Goal: Find specific page/section: Find specific page/section

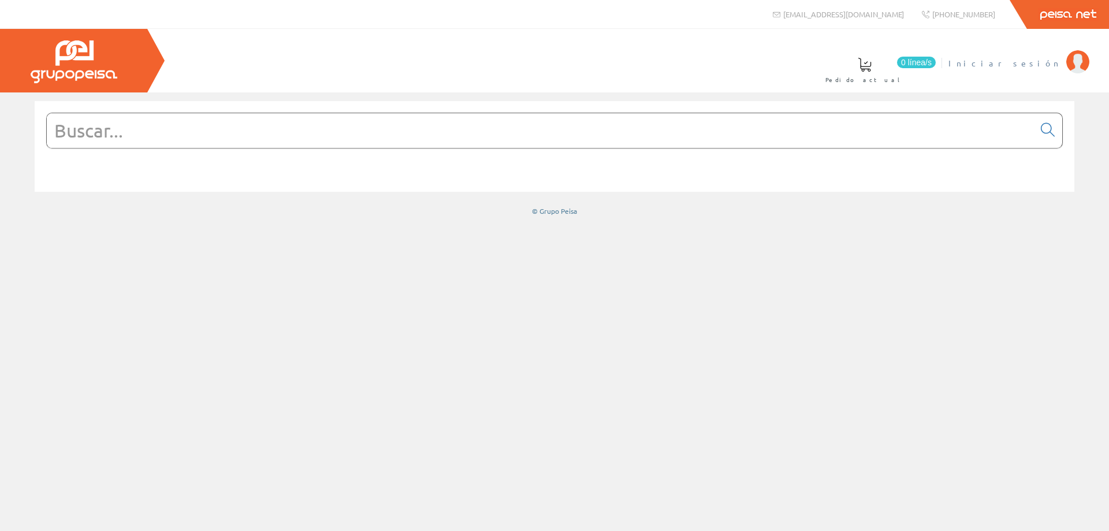
click at [1030, 61] on span "Iniciar sesión" at bounding box center [1005, 63] width 112 height 12
click at [400, 136] on input "text" at bounding box center [541, 130] width 988 height 35
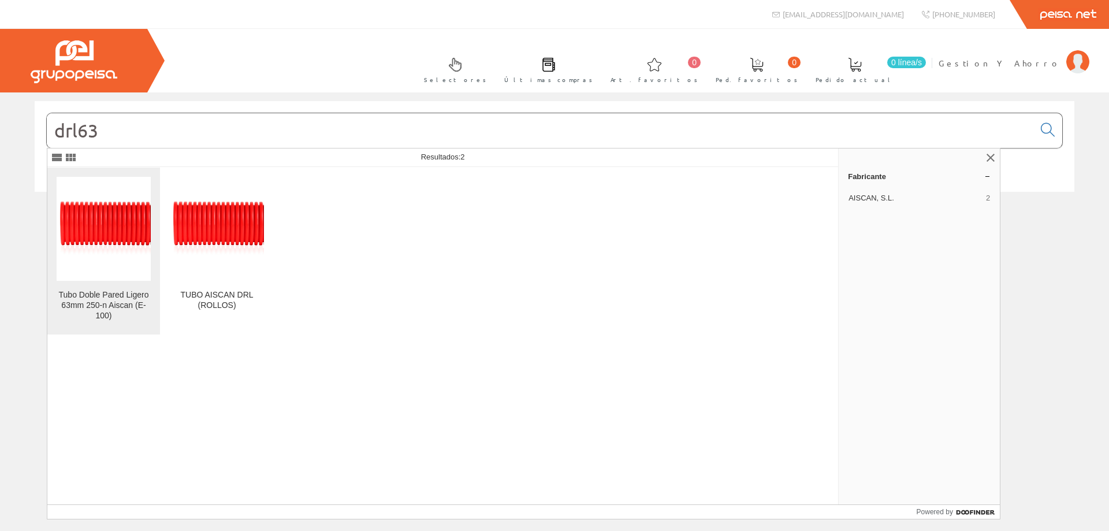
type input "drl63"
click at [123, 229] on img at bounding box center [104, 229] width 94 height 62
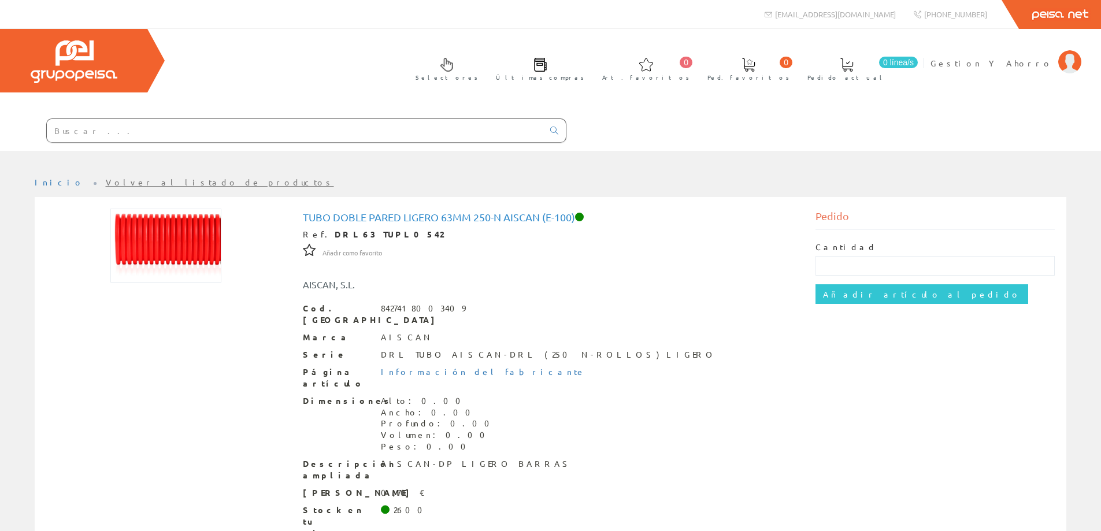
click at [308, 138] on input "text" at bounding box center [295, 130] width 496 height 23
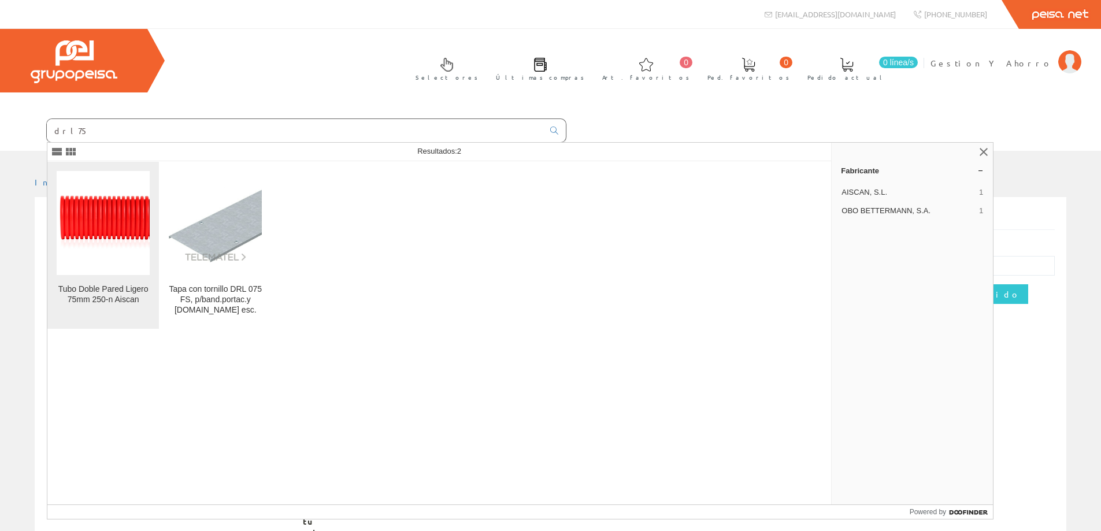
type input "drl75"
click at [101, 235] on img at bounding box center [103, 223] width 93 height 62
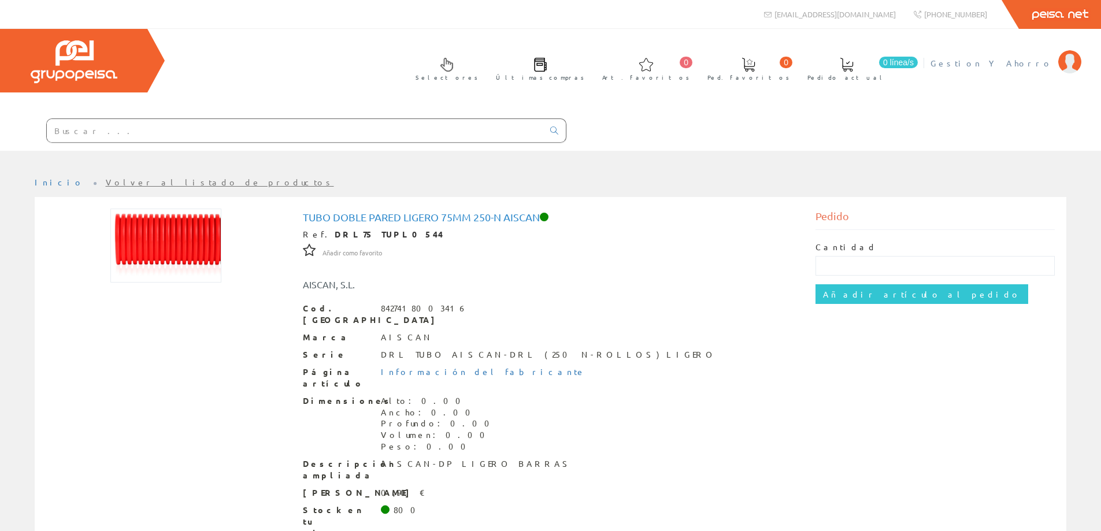
drag, startPoint x: 1028, startPoint y: 62, endPoint x: 1020, endPoint y: 91, distance: 30.0
click at [1026, 63] on span "Gestion Y Ahorro" at bounding box center [991, 63] width 122 height 12
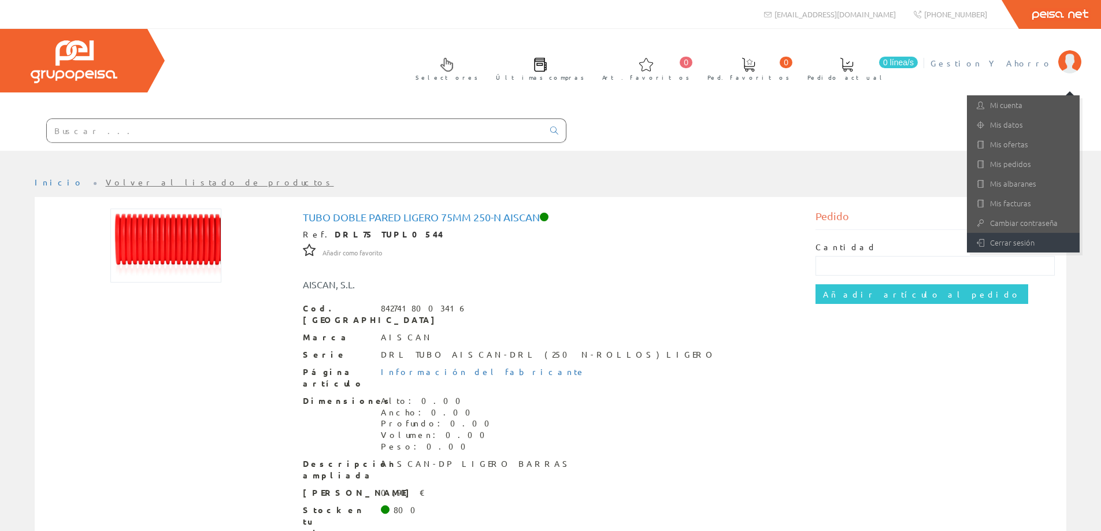
click at [1005, 239] on link "Cerrar sesión" at bounding box center [1023, 243] width 113 height 20
